Goal: Task Accomplishment & Management: Complete application form

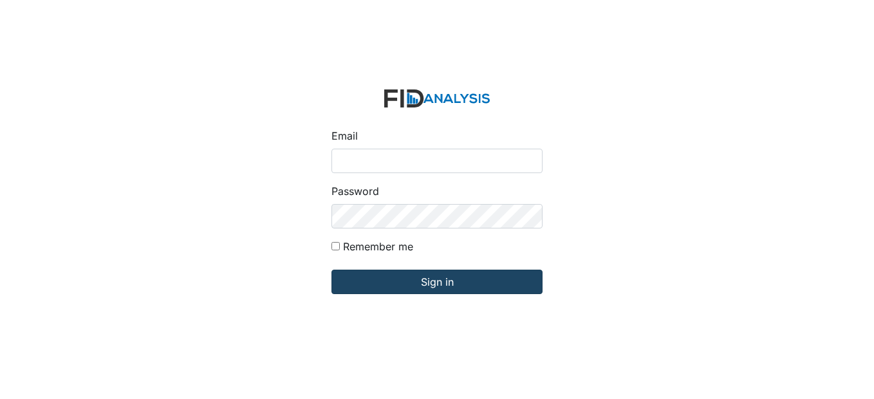
type input "[EMAIL_ADDRESS][DOMAIN_NAME]"
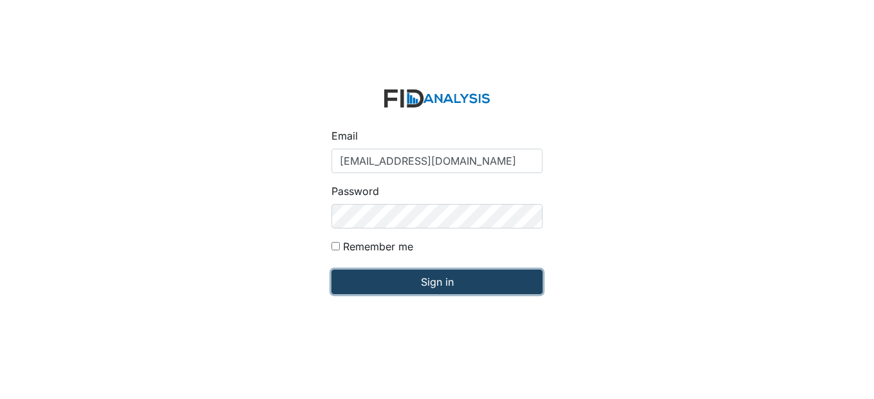
click at [449, 285] on input "Sign in" at bounding box center [437, 282] width 211 height 24
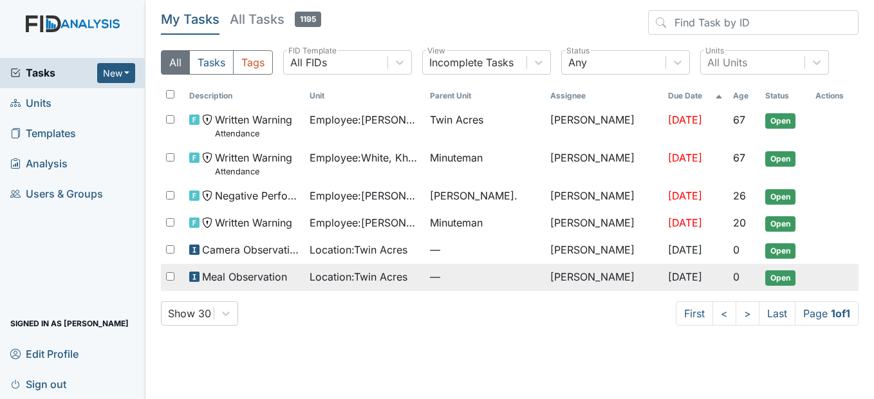
click at [272, 272] on span "Meal Observation" at bounding box center [244, 276] width 85 height 15
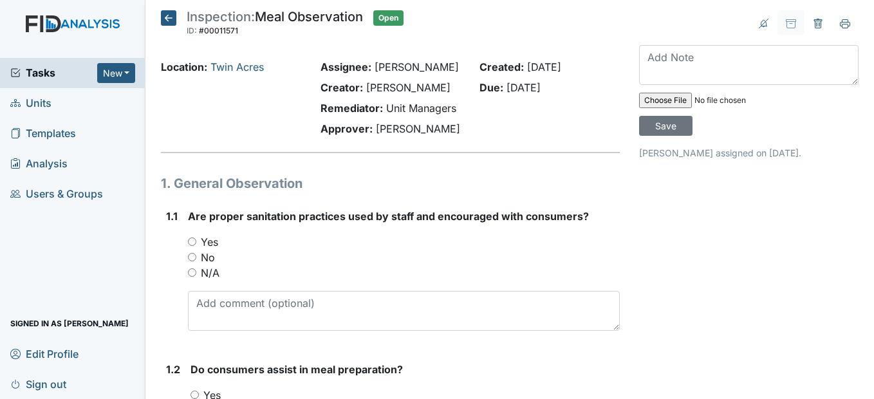
click at [190, 246] on input "Yes" at bounding box center [192, 242] width 8 height 8
radio input "true"
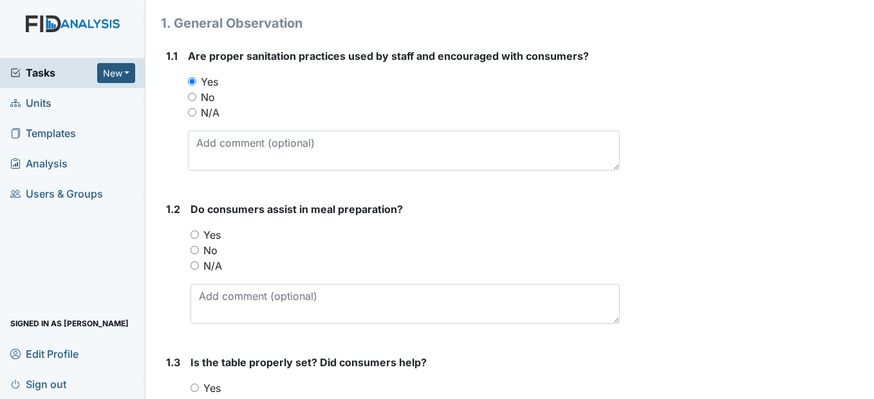
scroll to position [193, 0]
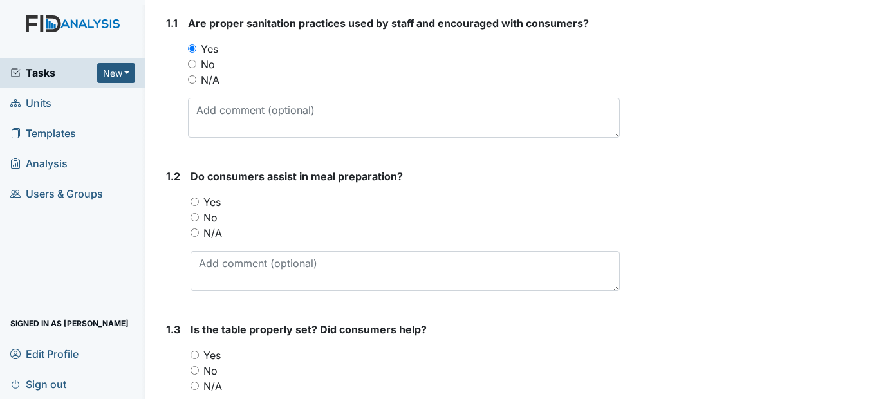
click at [201, 210] on div "Yes" at bounding box center [405, 201] width 429 height 15
click at [195, 206] on input "Yes" at bounding box center [195, 202] width 8 height 8
radio input "true"
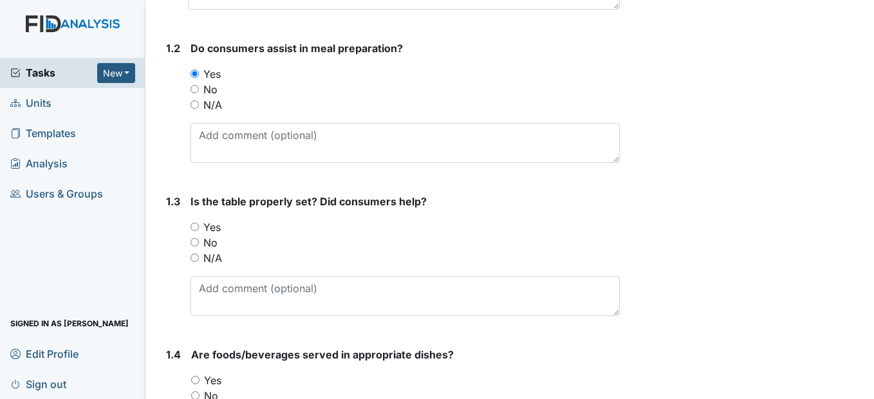
scroll to position [322, 0]
click at [196, 230] on input "Yes" at bounding box center [195, 226] width 8 height 8
radio input "true"
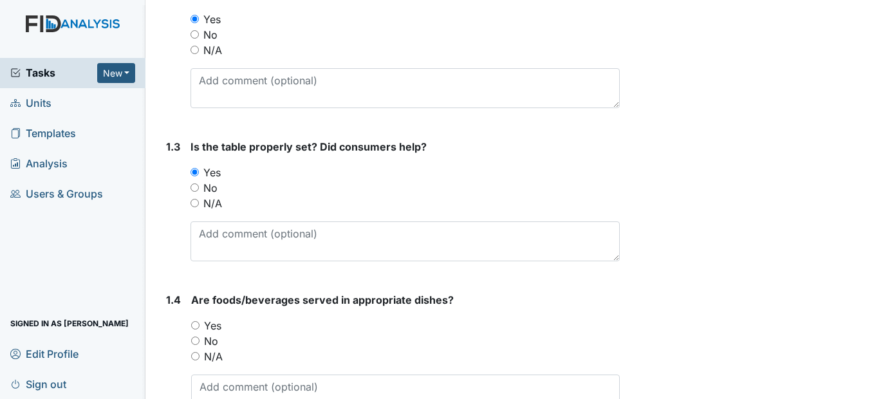
scroll to position [451, 0]
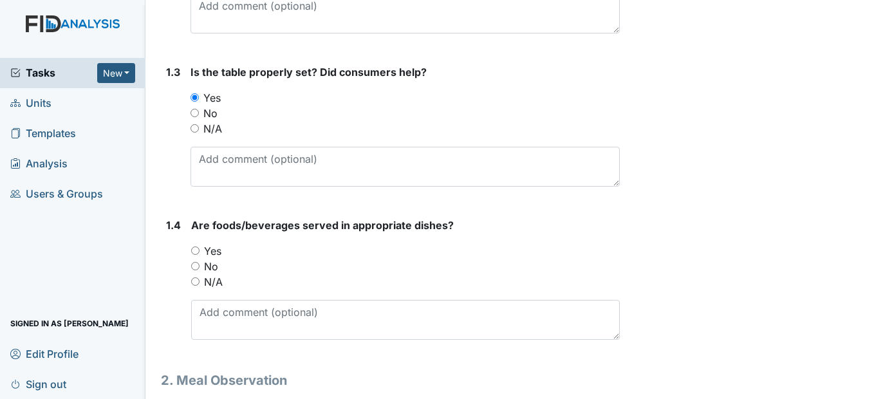
click at [193, 255] on input "Yes" at bounding box center [195, 251] width 8 height 8
radio input "true"
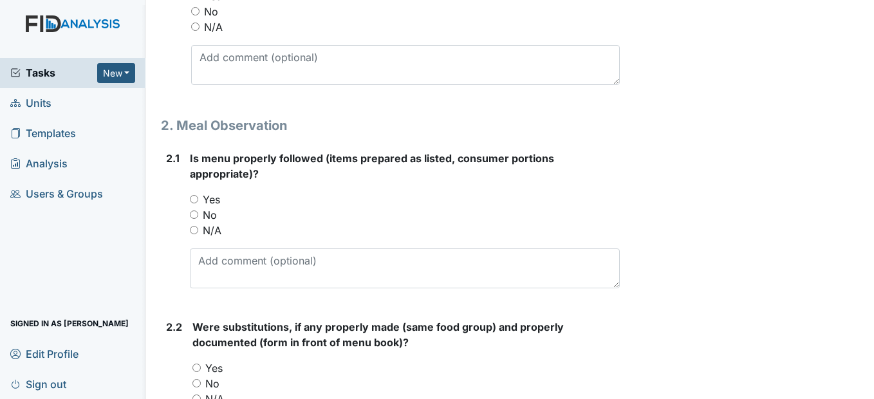
scroll to position [708, 0]
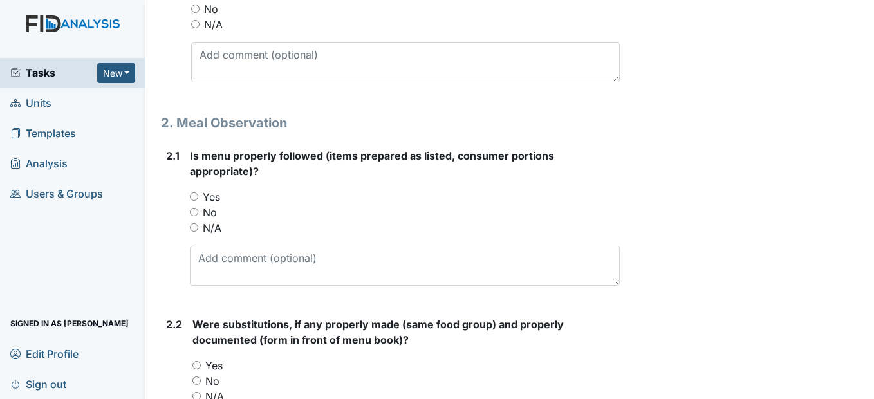
click at [200, 205] on div "Yes" at bounding box center [404, 196] width 429 height 15
click at [196, 201] on input "Yes" at bounding box center [194, 196] width 8 height 8
radio input "true"
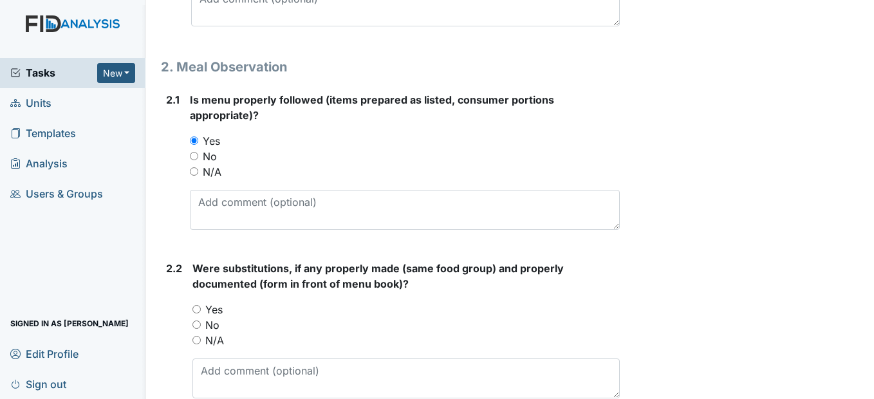
scroll to position [901, 0]
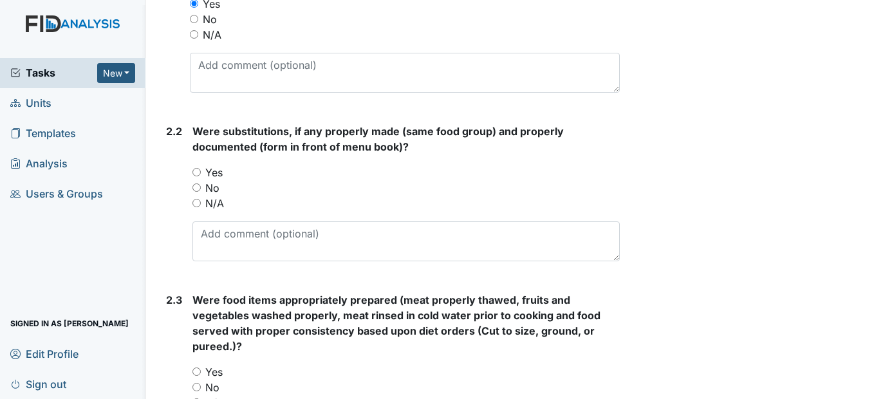
click at [197, 176] on input "Yes" at bounding box center [196, 172] width 8 height 8
radio input "true"
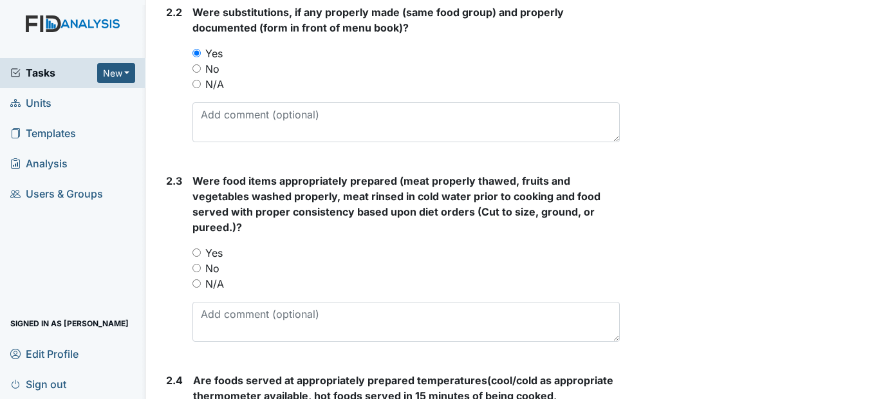
scroll to position [1030, 0]
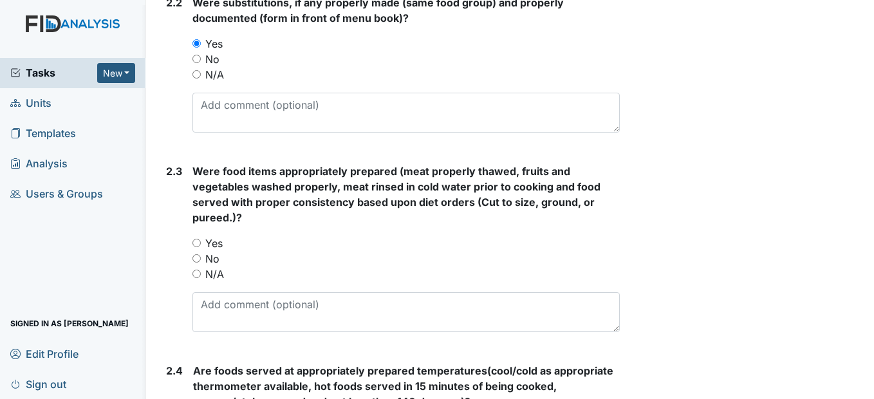
click at [199, 247] on input "Yes" at bounding box center [196, 243] width 8 height 8
radio input "true"
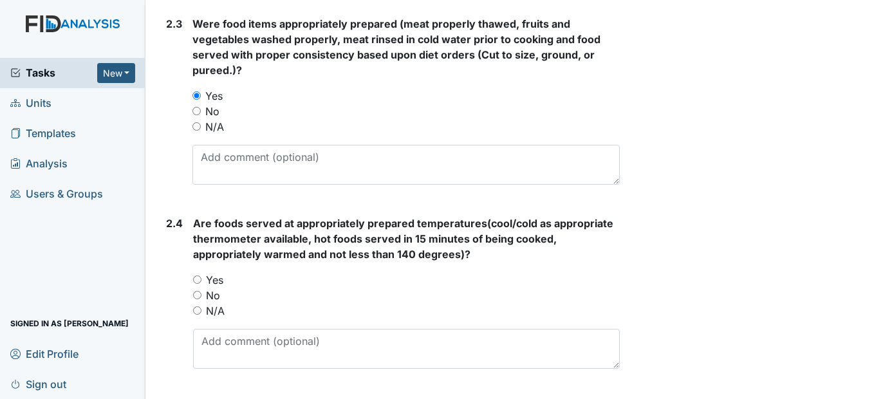
scroll to position [1223, 0]
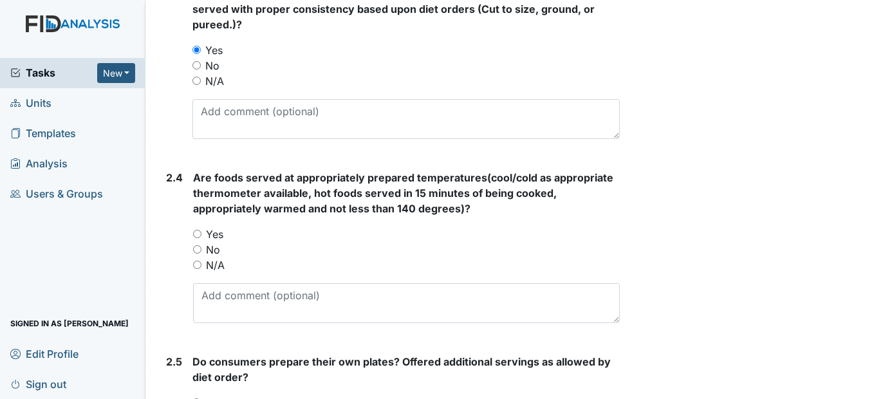
click at [198, 238] on input "Yes" at bounding box center [197, 234] width 8 height 8
radio input "true"
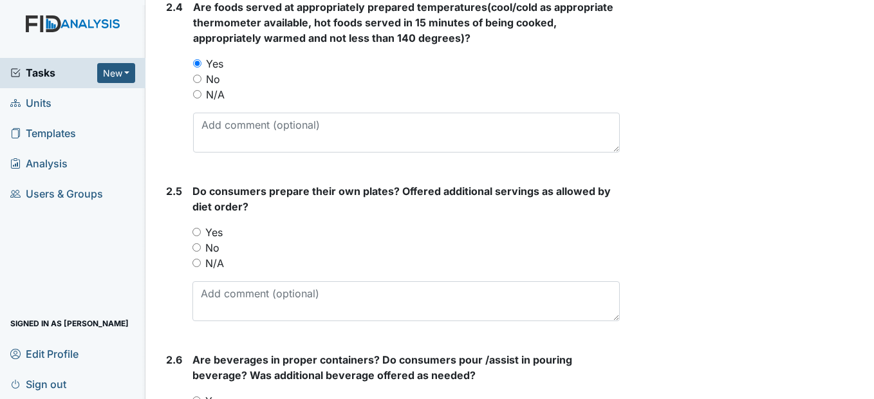
scroll to position [1416, 0]
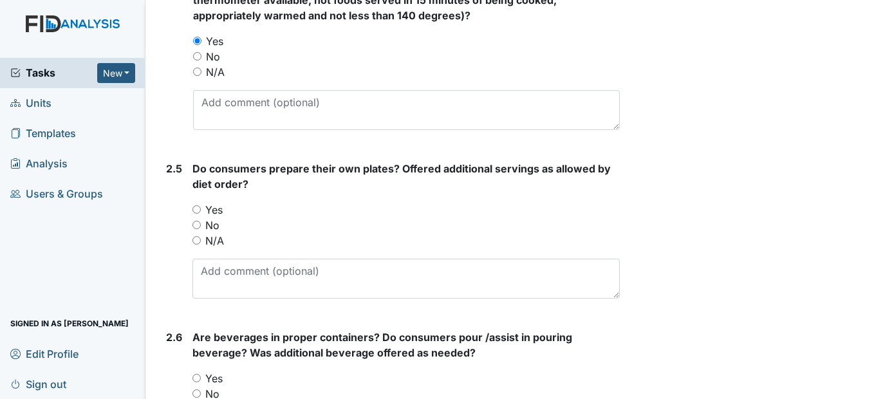
click at [200, 214] on input "Yes" at bounding box center [196, 209] width 8 height 8
radio input "true"
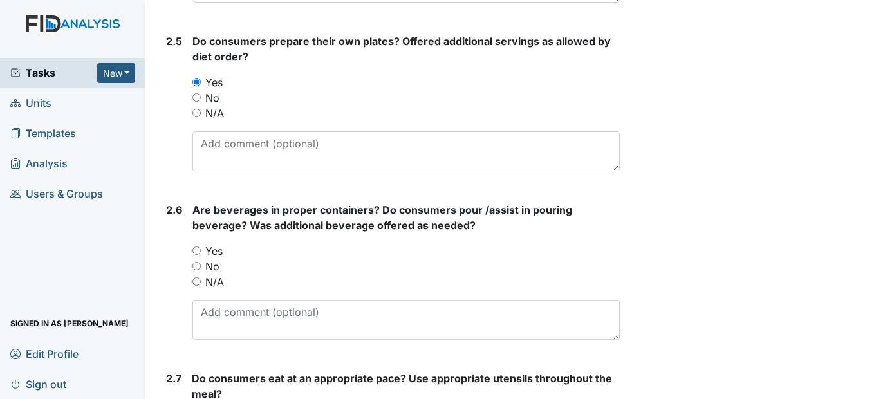
scroll to position [1545, 0]
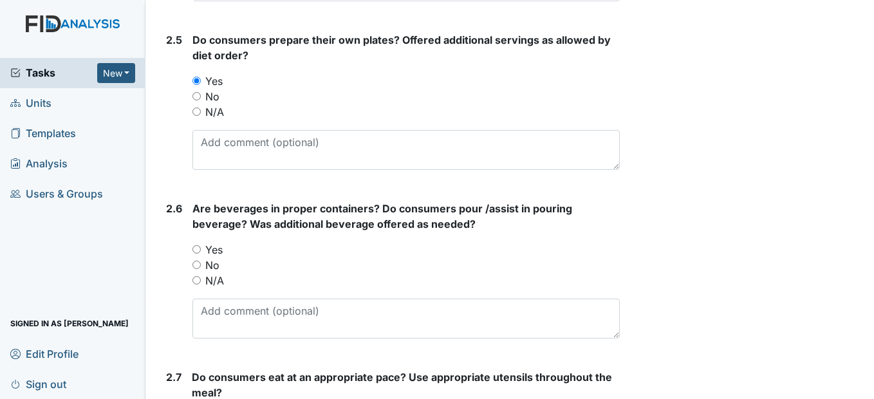
click at [198, 254] on input "Yes" at bounding box center [196, 249] width 8 height 8
radio input "true"
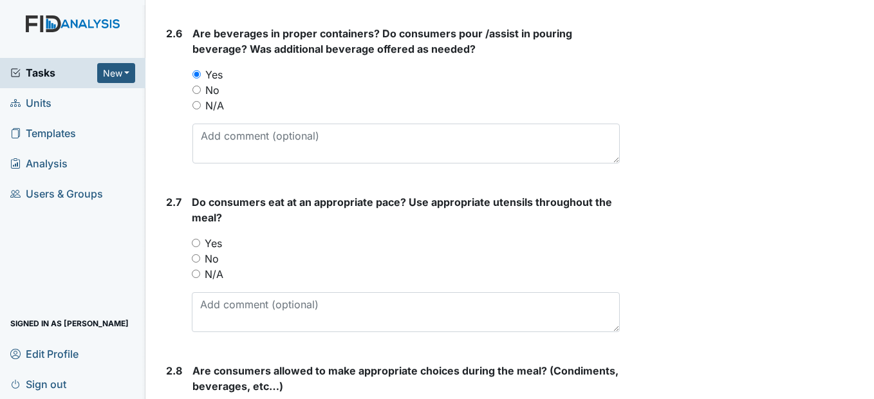
scroll to position [1738, 0]
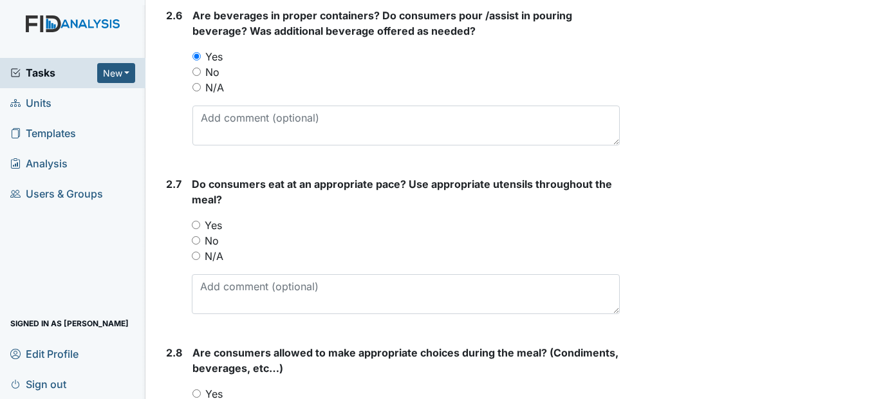
click at [196, 229] on input "Yes" at bounding box center [196, 225] width 8 height 8
radio input "true"
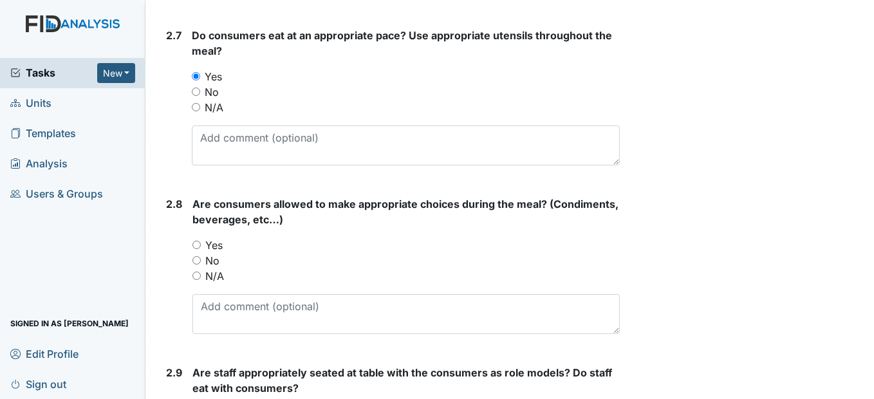
scroll to position [1996, 0]
